Goal: Task Accomplishment & Management: Use online tool/utility

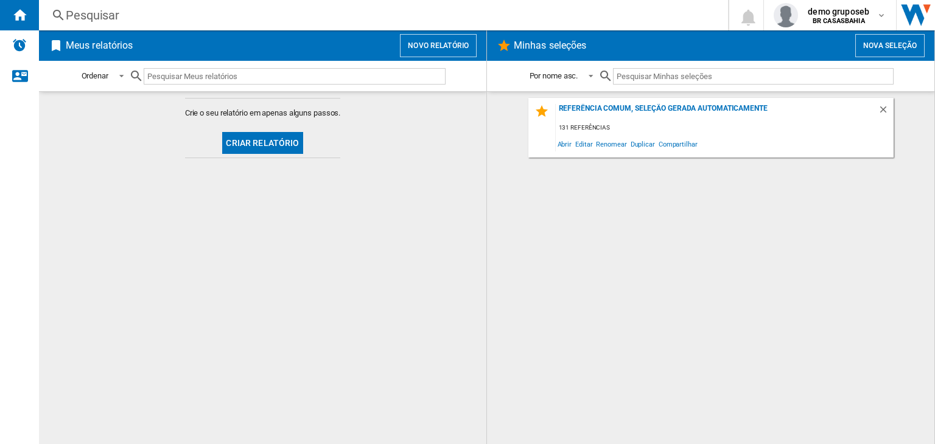
click at [446, 42] on button "Novo relatório" at bounding box center [438, 45] width 77 height 23
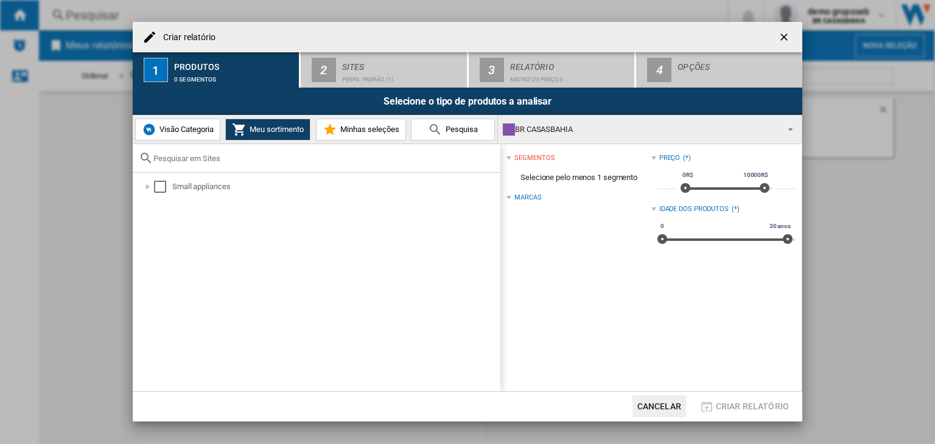
click at [186, 133] on span "Visão Categoria" at bounding box center [184, 129] width 57 height 9
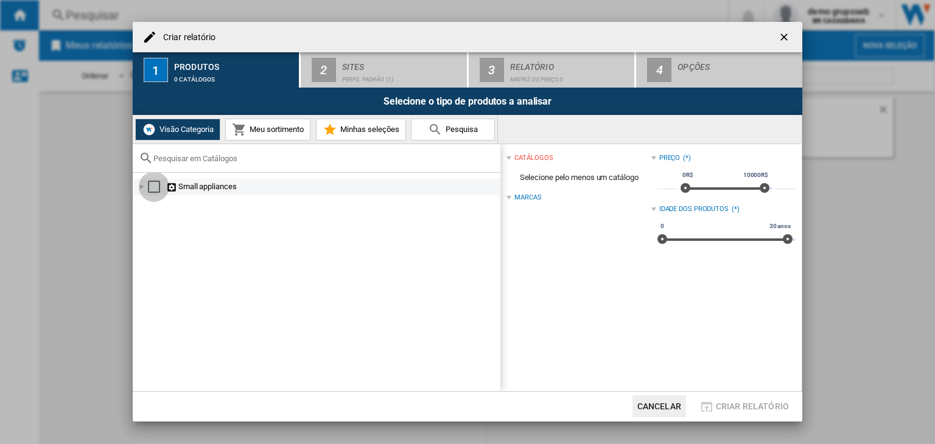
click at [152, 183] on div "Select" at bounding box center [154, 187] width 12 height 12
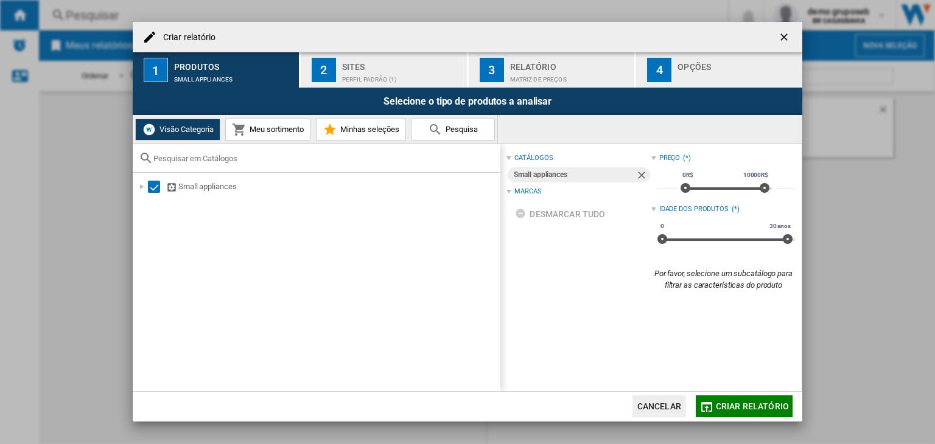
click at [373, 79] on div "Perfil padrão (1)" at bounding box center [402, 76] width 120 height 13
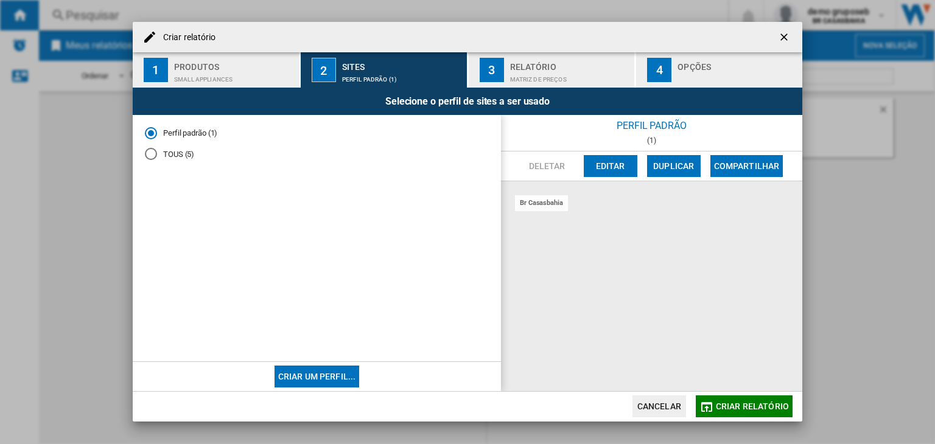
click at [171, 150] on md-radio-button "TOUS (5)" at bounding box center [317, 155] width 344 height 12
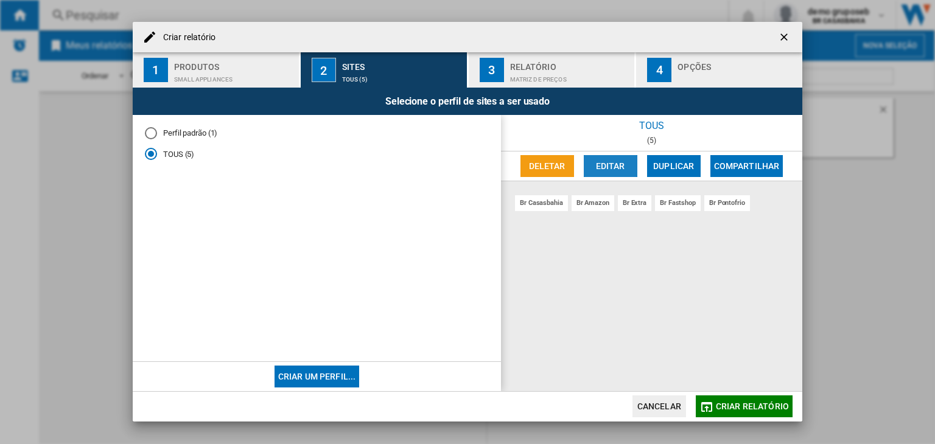
click at [621, 166] on button "Editar" at bounding box center [611, 166] width 54 height 22
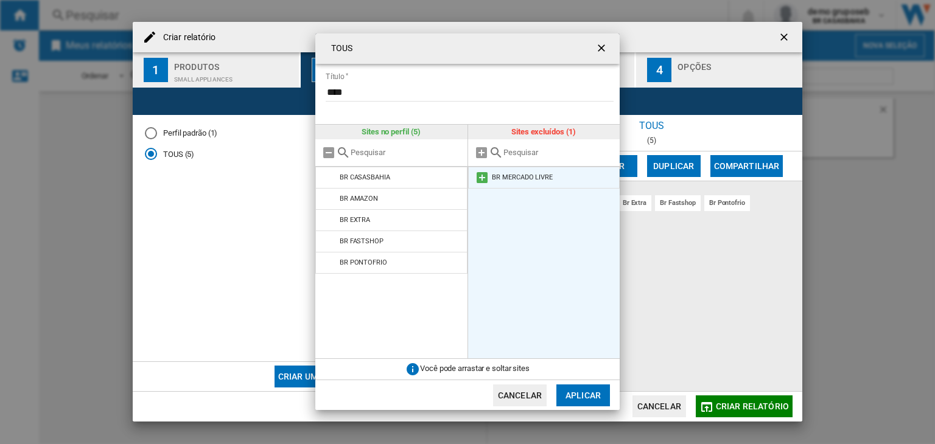
click at [483, 178] on md-icon at bounding box center [482, 177] width 15 height 15
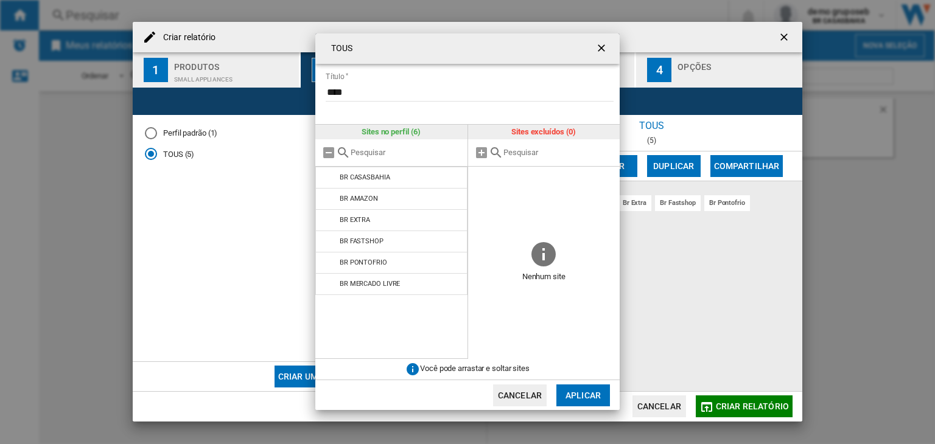
click at [601, 387] on button "Aplicar" at bounding box center [583, 396] width 54 height 22
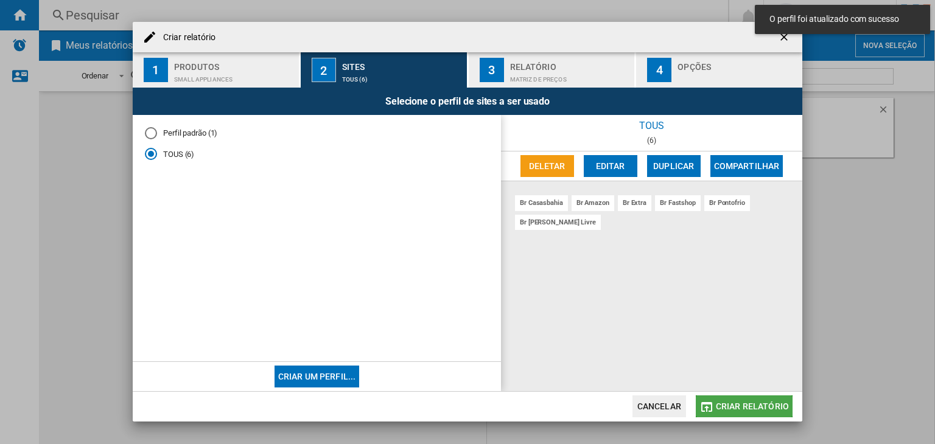
click at [766, 404] on span "Criar relatório" at bounding box center [752, 407] width 73 height 10
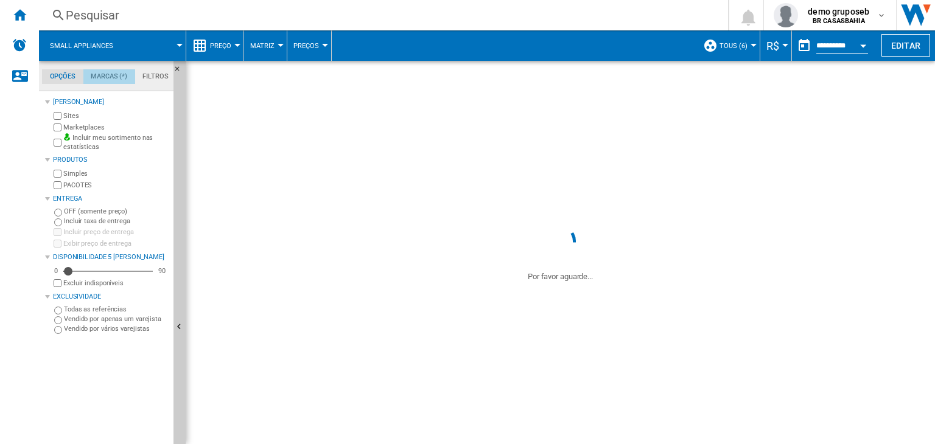
click at [115, 75] on md-tab-item "Marcas (*)" at bounding box center [109, 76] width 52 height 15
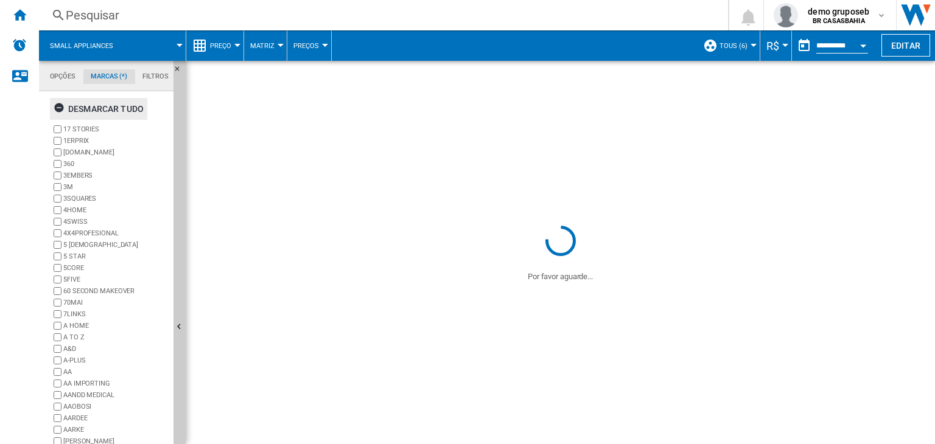
click at [58, 102] on div "Desmarcar tudo" at bounding box center [99, 109] width 90 height 22
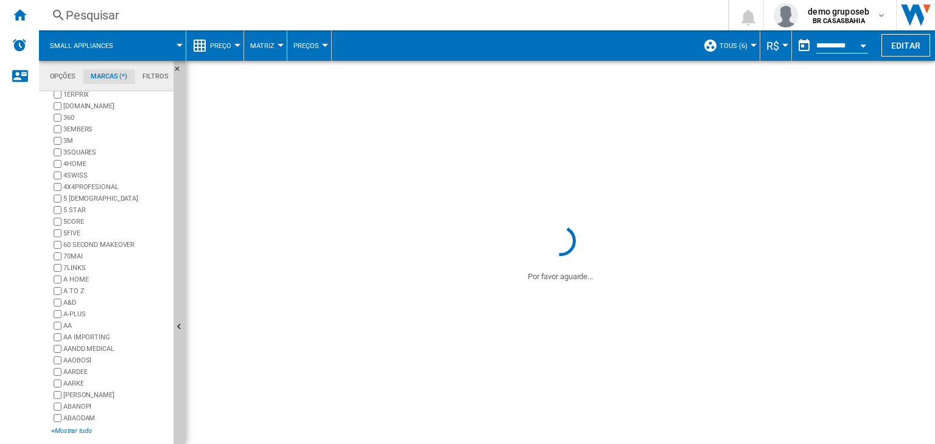
click at [66, 431] on div "+Mostrar tudo" at bounding box center [109, 431] width 117 height 9
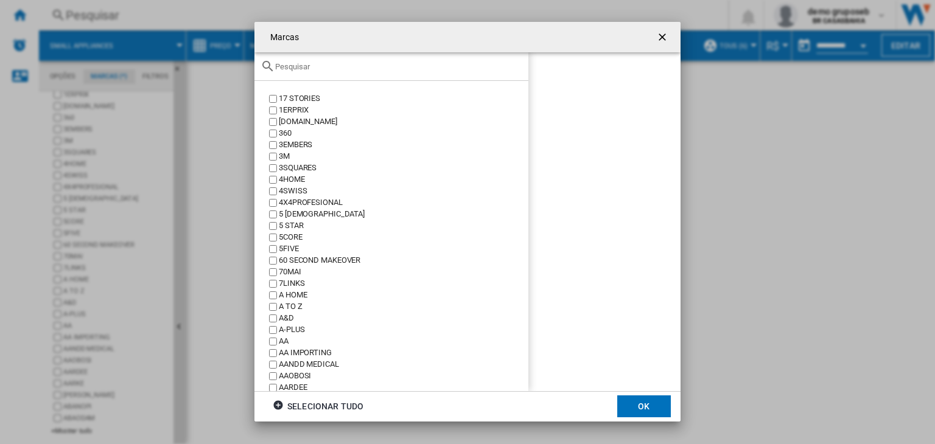
click at [402, 66] on input "text" at bounding box center [398, 66] width 247 height 9
click at [383, 66] on input "text" at bounding box center [398, 66] width 247 height 9
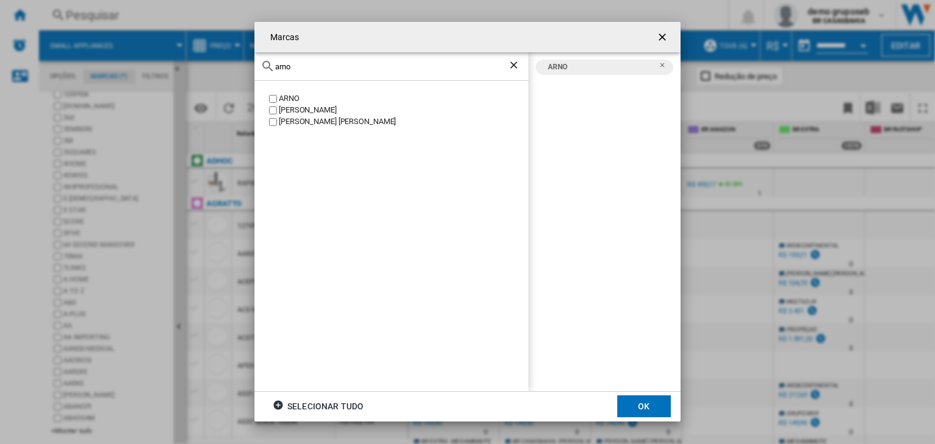
drag, startPoint x: 297, startPoint y: 67, endPoint x: 258, endPoint y: 66, distance: 39.0
click at [258, 66] on div "arno" at bounding box center [391, 66] width 274 height 29
drag, startPoint x: 312, startPoint y: 69, endPoint x: 268, endPoint y: 59, distance: 45.5
click at [268, 59] on div "kru" at bounding box center [391, 66] width 274 height 29
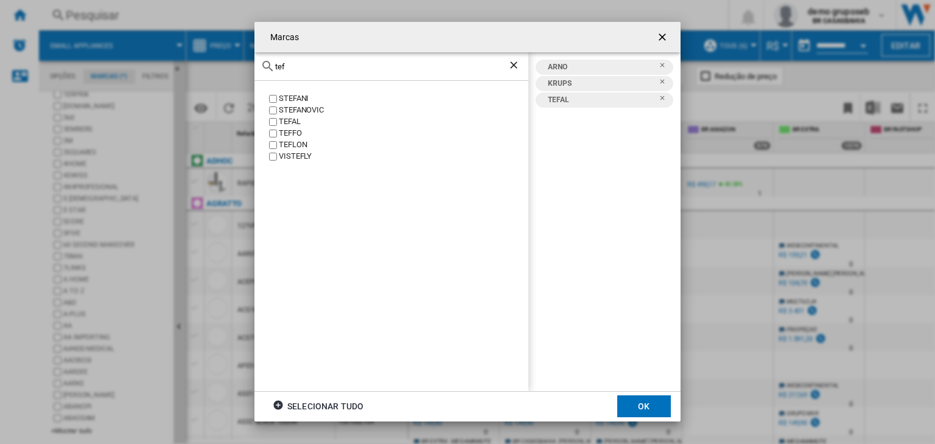
drag, startPoint x: 295, startPoint y: 66, endPoint x: 234, endPoint y: 49, distance: 63.1
click at [234, 49] on div "Marcas tef [PERSON_NAME] [GEOGRAPHIC_DATA] TEFFO [GEOGRAPHIC_DATA] VISTEFLY ARN…" at bounding box center [467, 222] width 935 height 444
type input "r"
type input "clock"
click at [632, 410] on button "OK" at bounding box center [644, 407] width 54 height 22
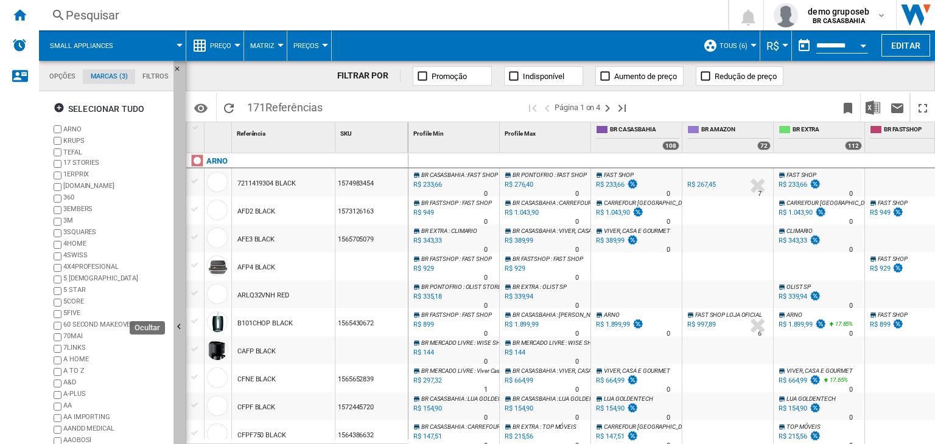
click at [178, 317] on button "Ocultar" at bounding box center [179, 328] width 12 height 534
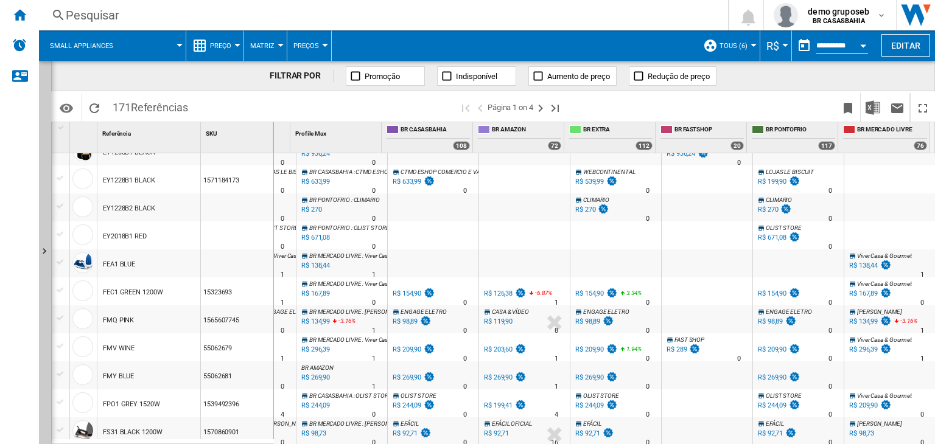
scroll to position [520, 0]
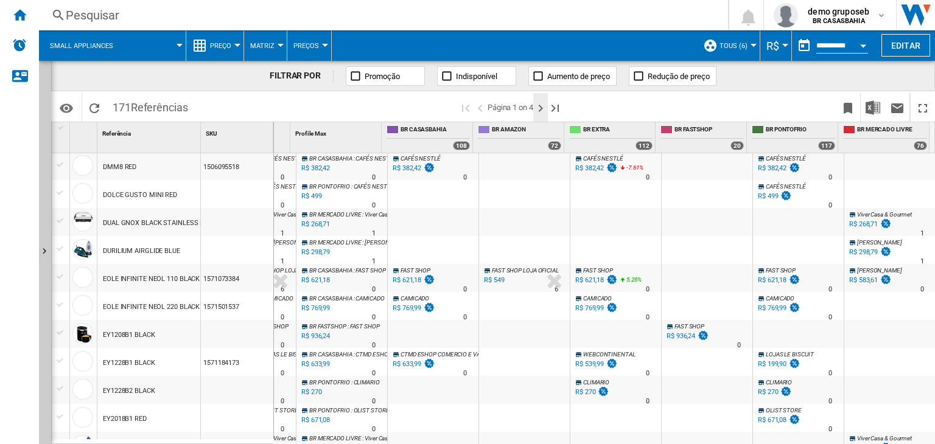
click at [539, 111] on ng-md-icon "Próxima página" at bounding box center [540, 108] width 15 height 15
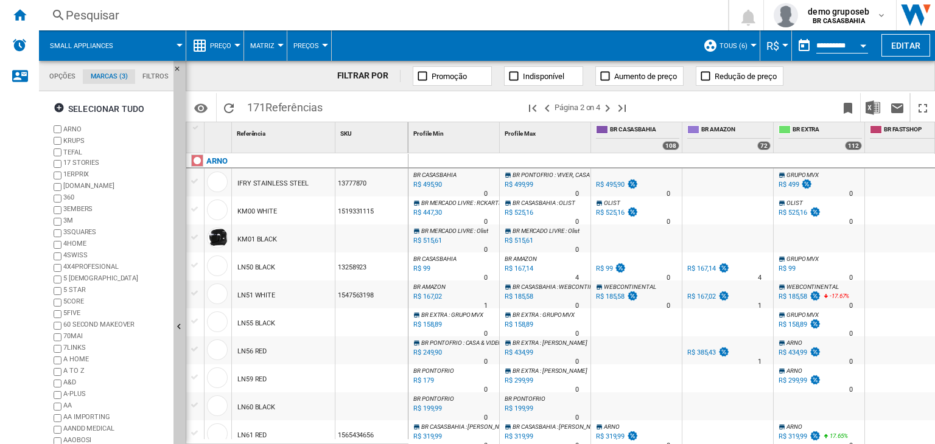
click at [777, 335] on div "-1.0 % R$ 158,89 % N/A" at bounding box center [805, 333] width 57 height 29
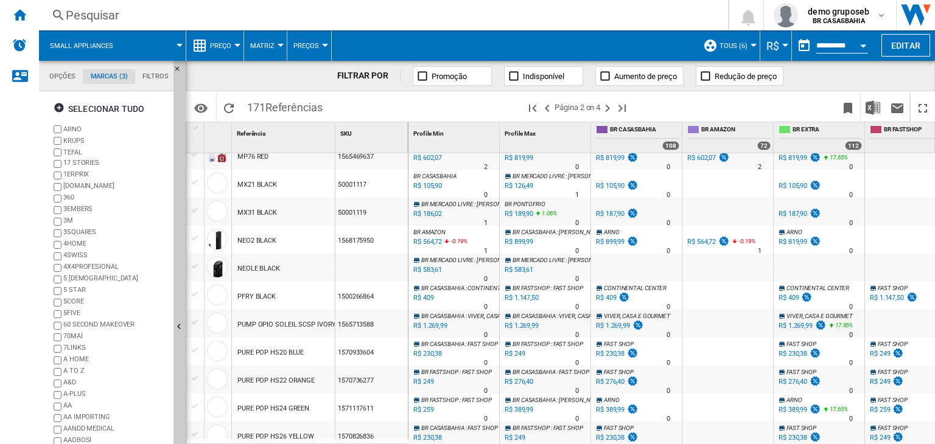
scroll to position [1129, 0]
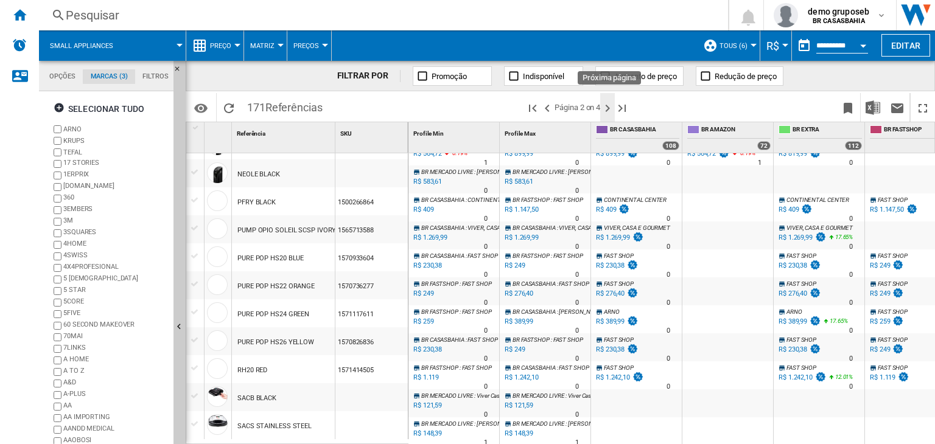
click at [610, 105] on ng-md-icon "Próxima página" at bounding box center [607, 108] width 15 height 15
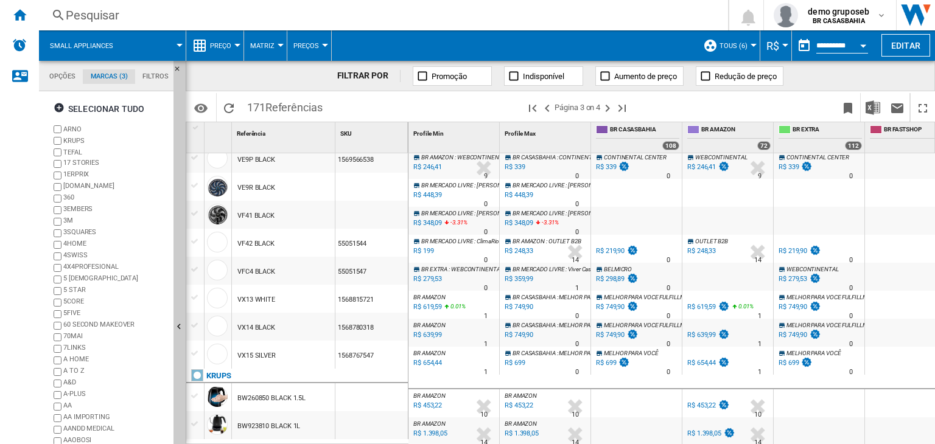
click at [39, 17] on div "Pesquisar Pesquisar" at bounding box center [374, 15] width 670 height 17
click at [233, 42] on button "Preço" at bounding box center [223, 45] width 27 height 30
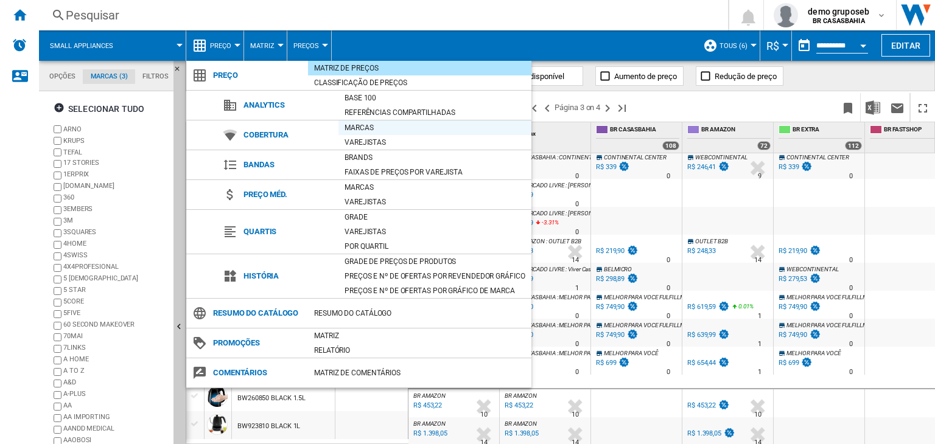
click at [387, 128] on div "Marcas" at bounding box center [434, 128] width 193 height 12
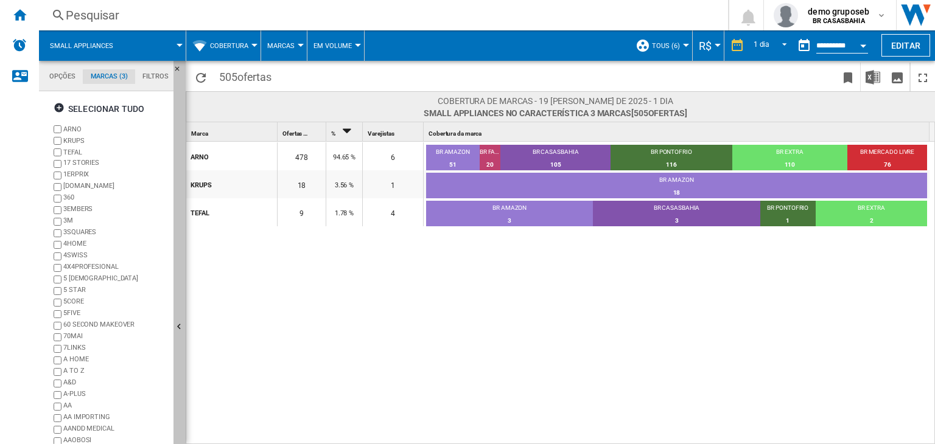
click at [179, 318] on button "Ocultar" at bounding box center [179, 328] width 12 height 534
